Goal: Task Accomplishment & Management: Manage account settings

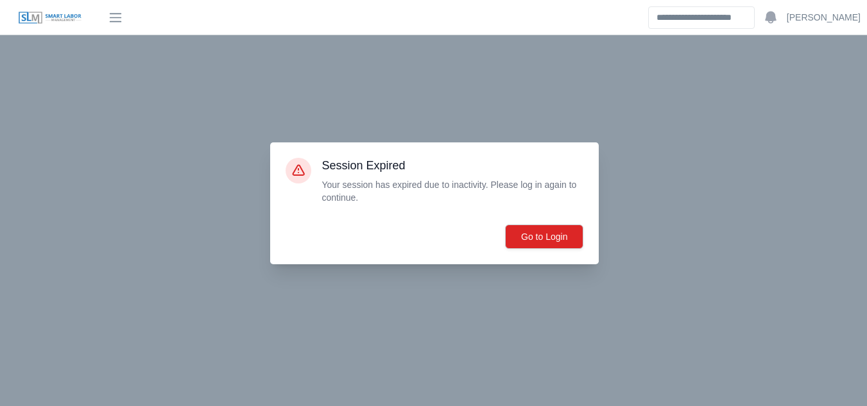
select select "****"
